Goal: Task Accomplishment & Management: Complete application form

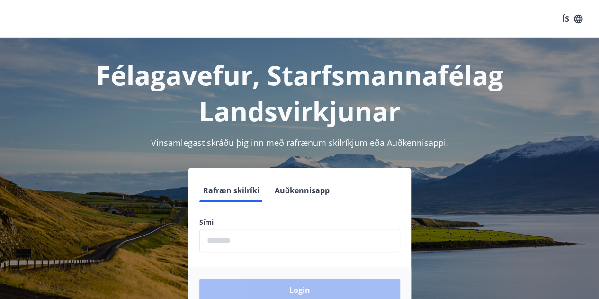
click at [266, 241] on input "phone" at bounding box center [299, 240] width 201 height 23
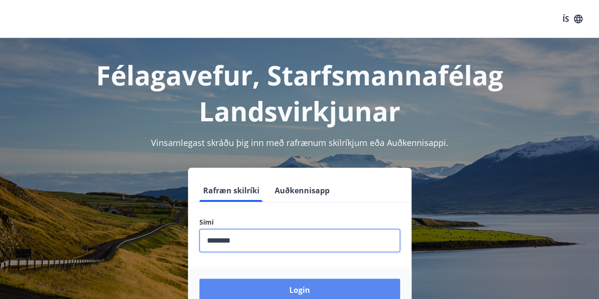
type input "********"
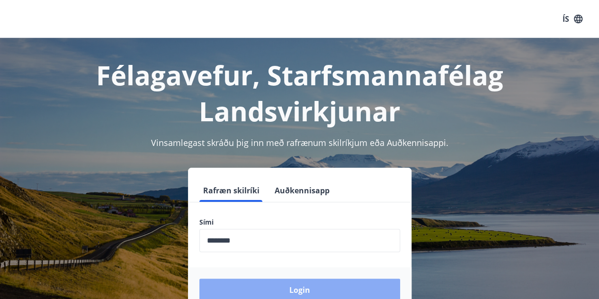
click at [297, 290] on button "Login" at bounding box center [299, 290] width 201 height 23
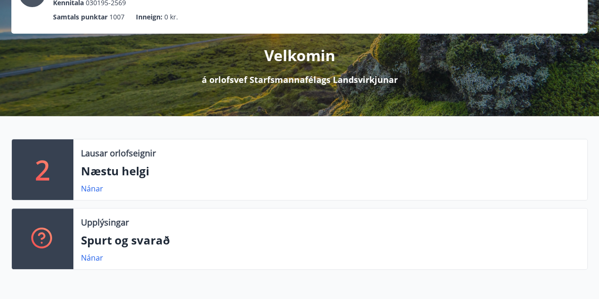
scroll to position [89, 0]
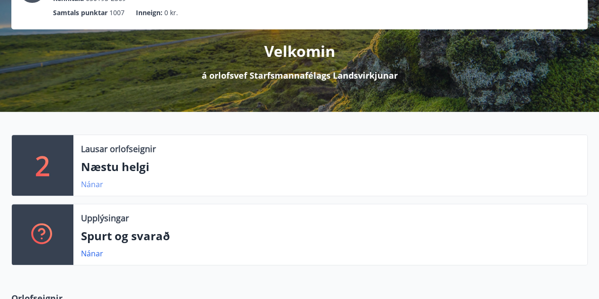
click at [89, 184] on link "Nánar" at bounding box center [92, 184] width 22 height 10
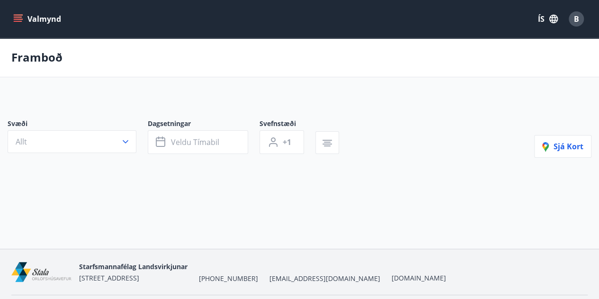
type input "*"
